Goal: Information Seeking & Learning: Understand process/instructions

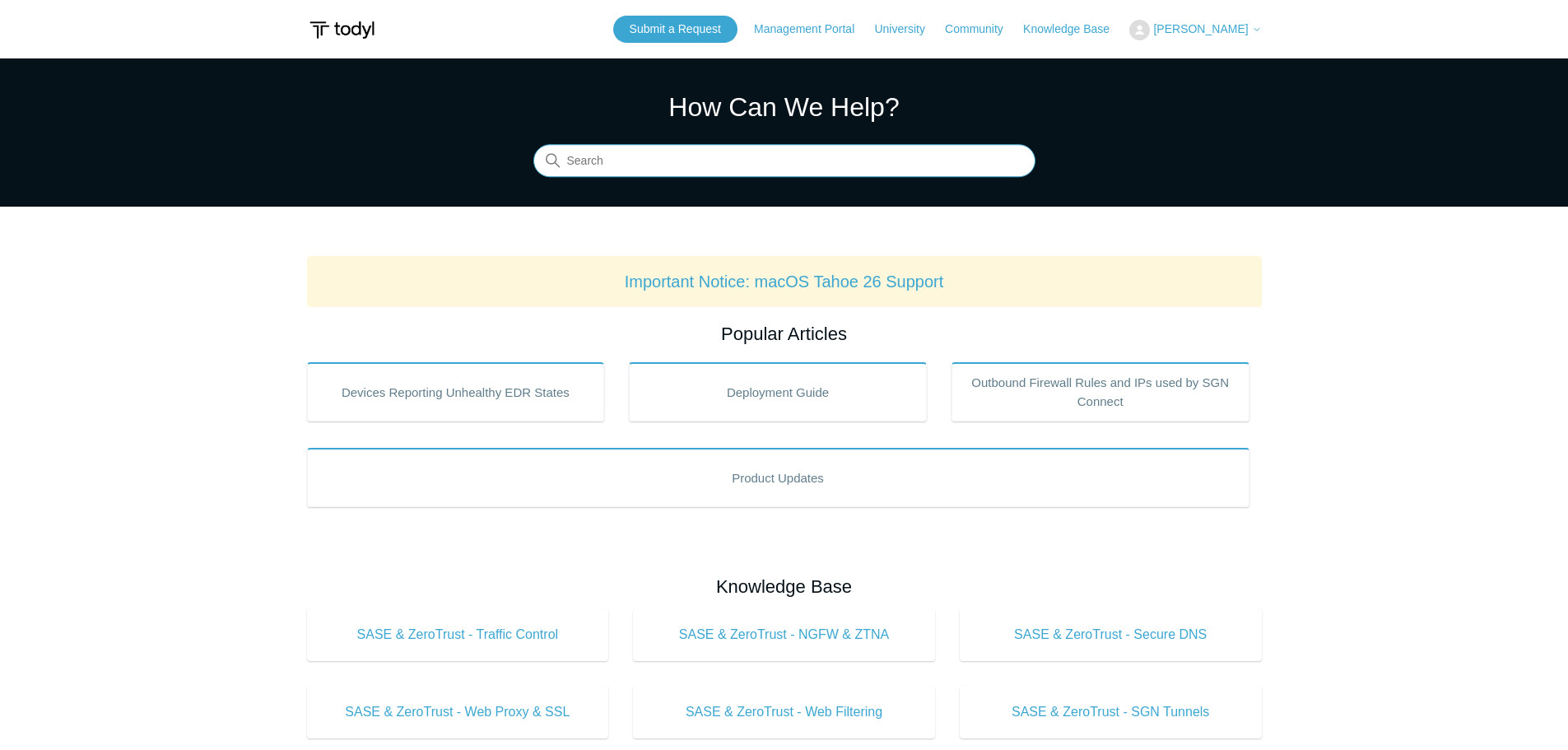
click at [838, 160] on input "Search" at bounding box center [784, 161] width 502 height 33
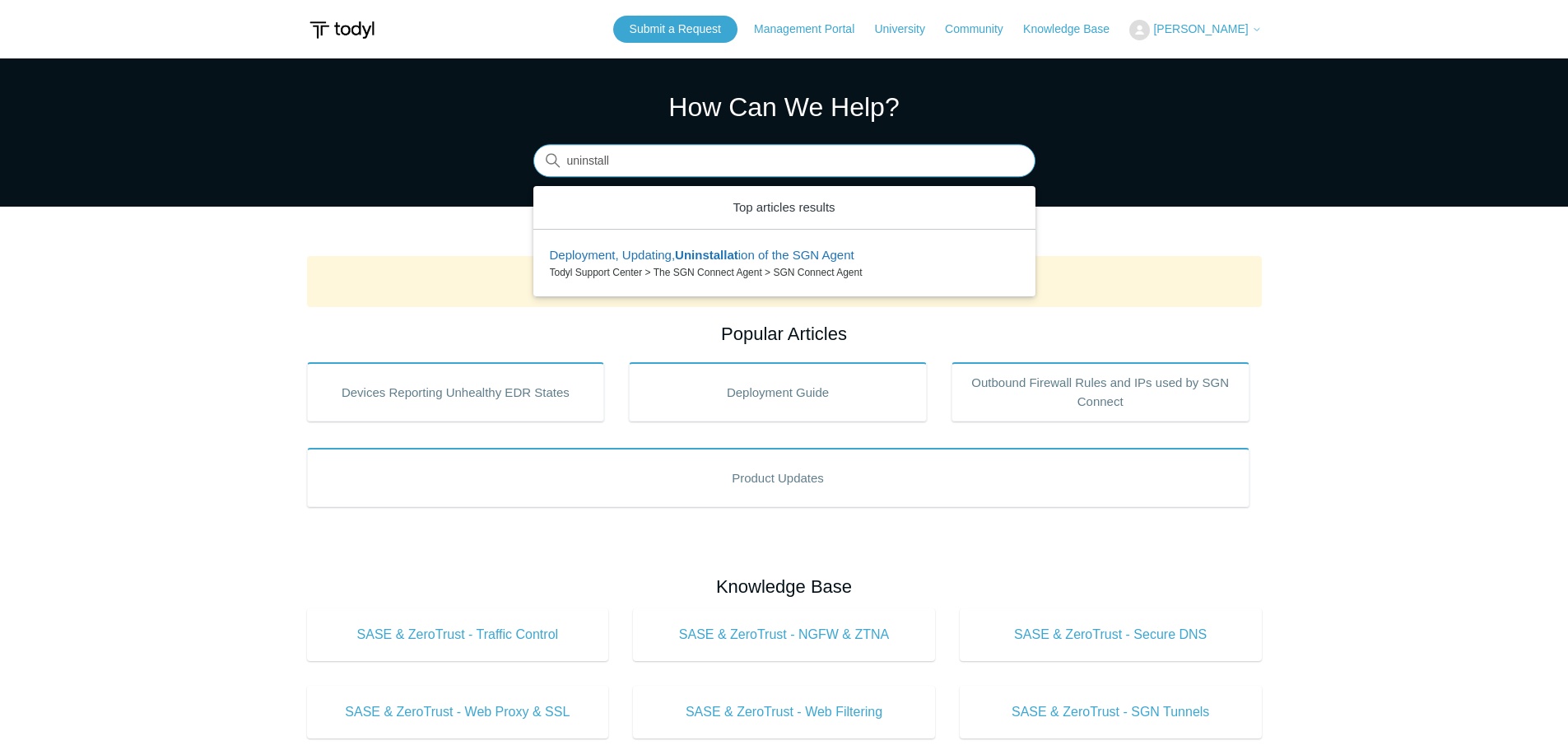
type input "uninstall"
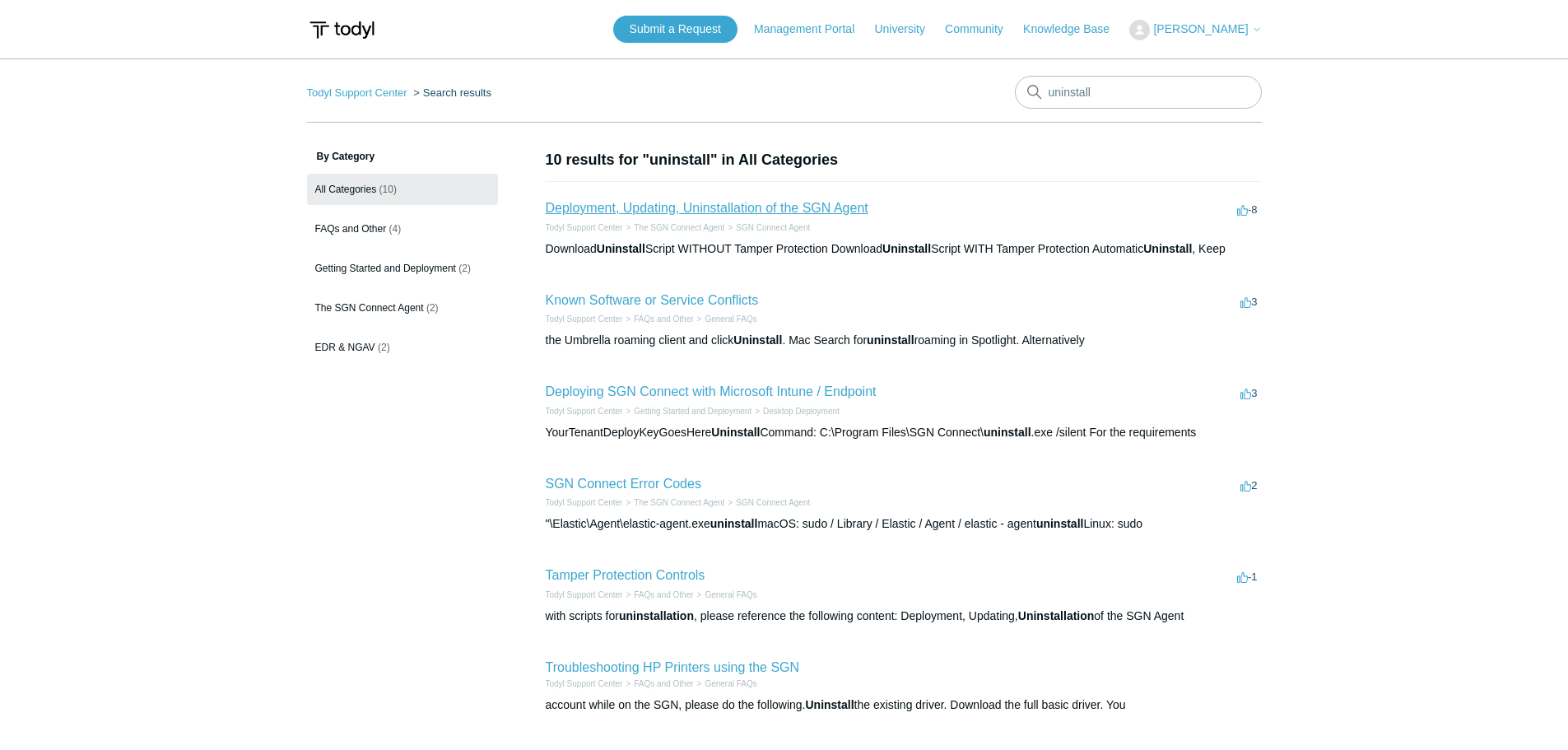
click at [816, 212] on link "Deployment, Updating, Uninstallation of the SGN Agent" at bounding box center [707, 208] width 322 height 14
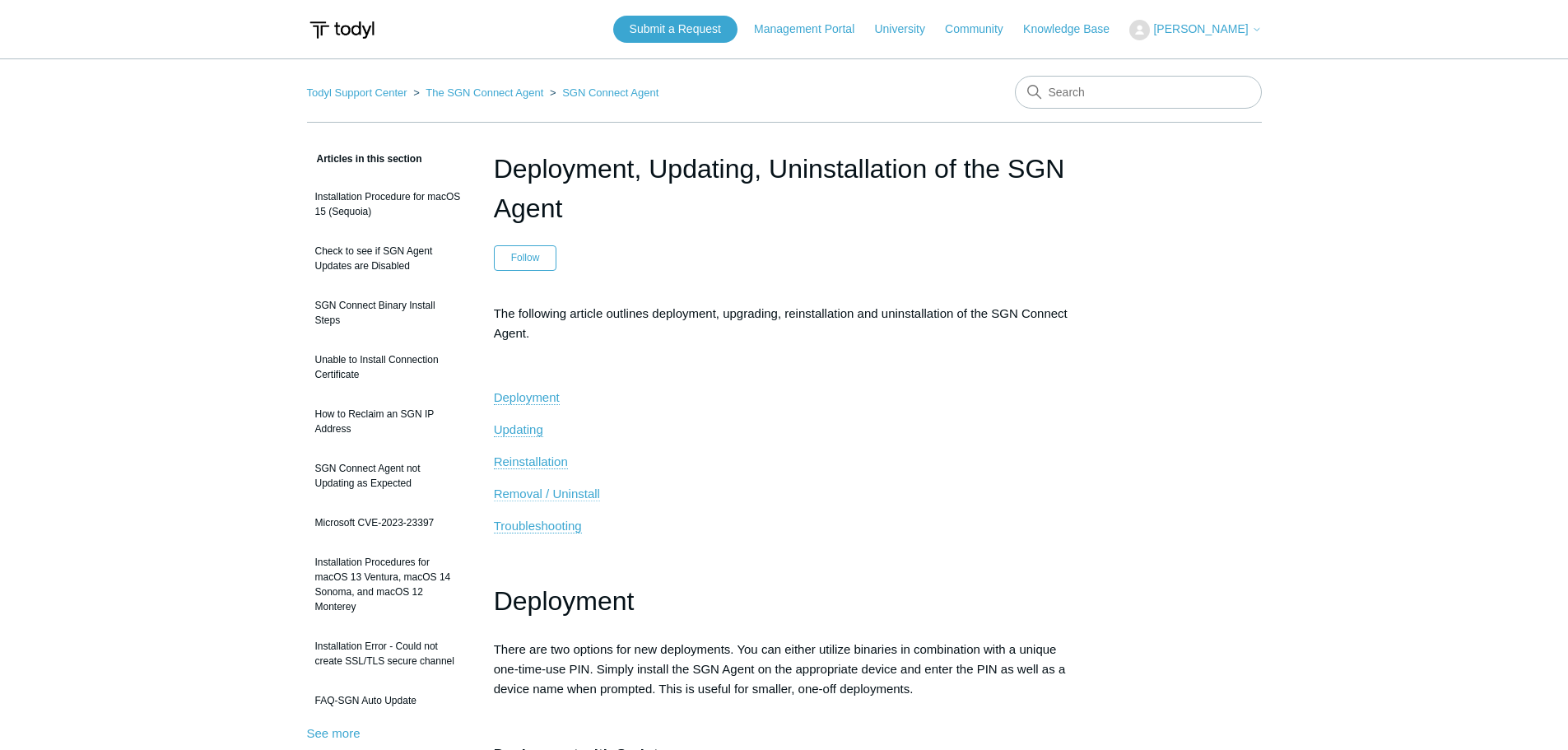
click at [582, 492] on span "Removal / Uninstall" at bounding box center [547, 493] width 106 height 14
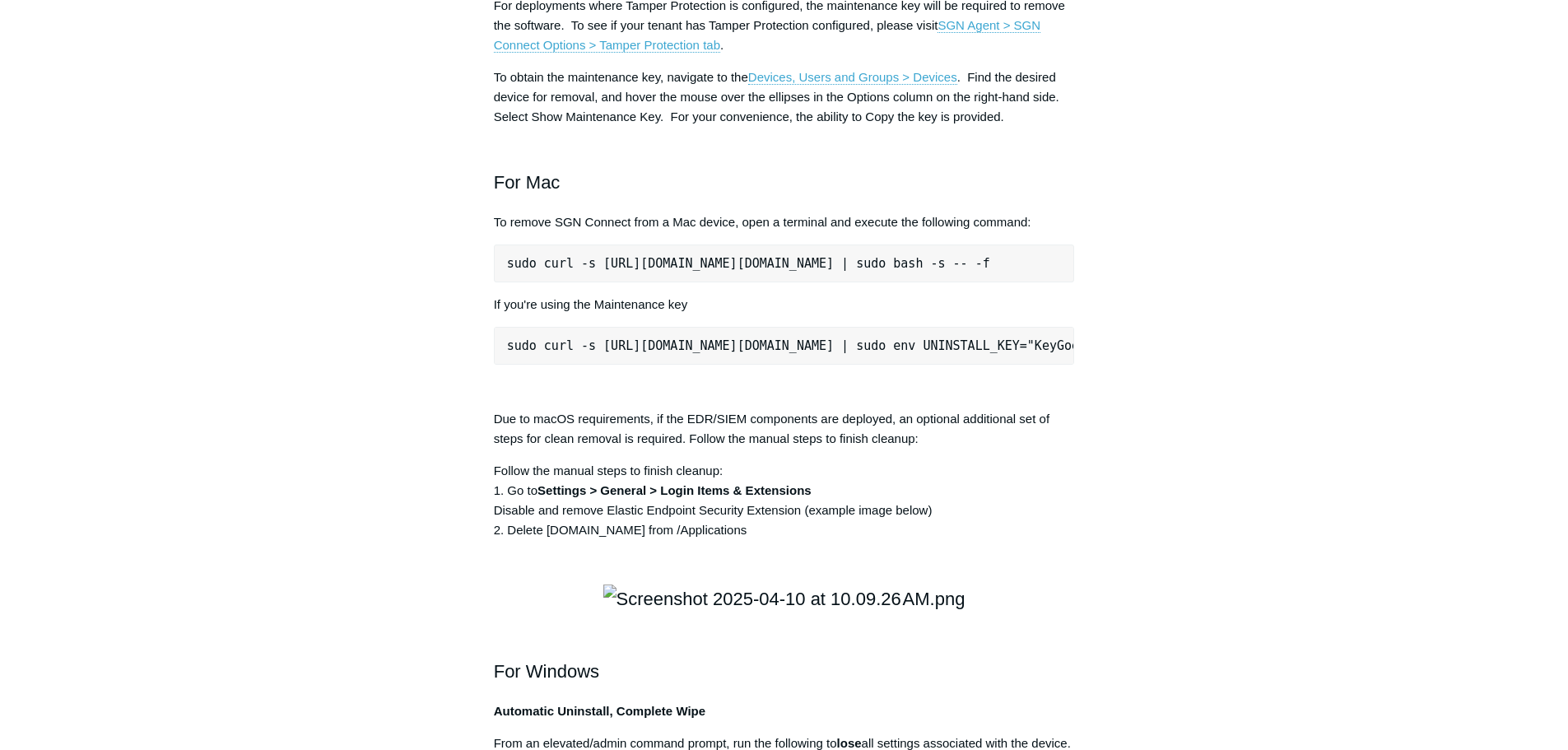
scroll to position [2195, 0]
